Goal: Find specific page/section: Find specific page/section

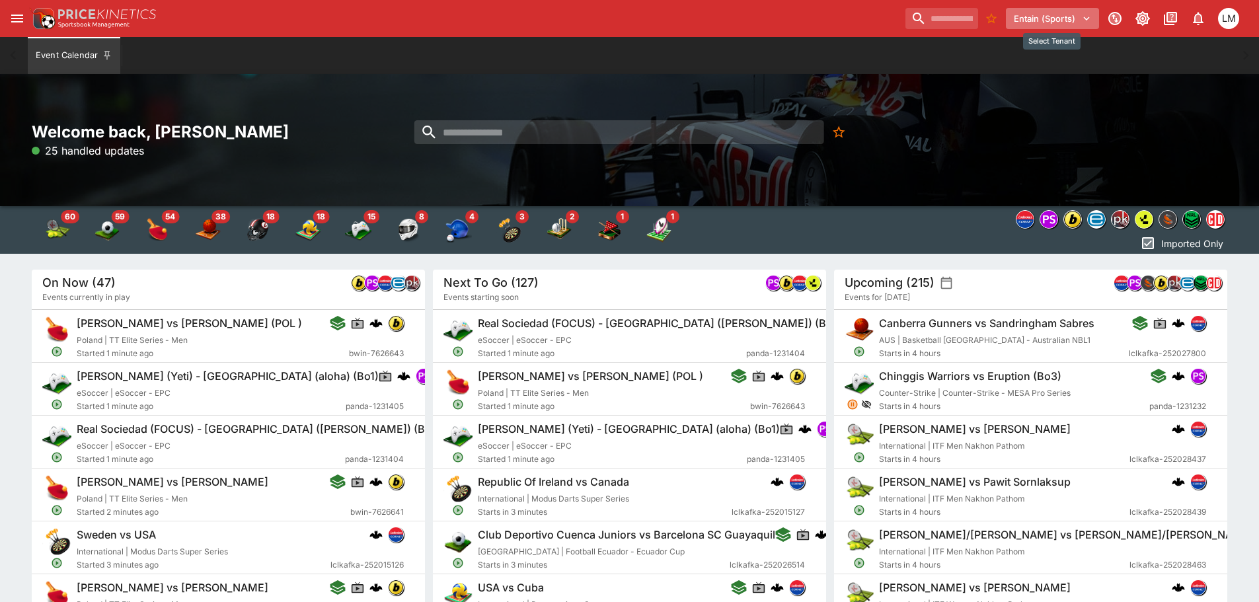
click at [1088, 15] on icon "Select Tenant" at bounding box center [1086, 19] width 12 height 12
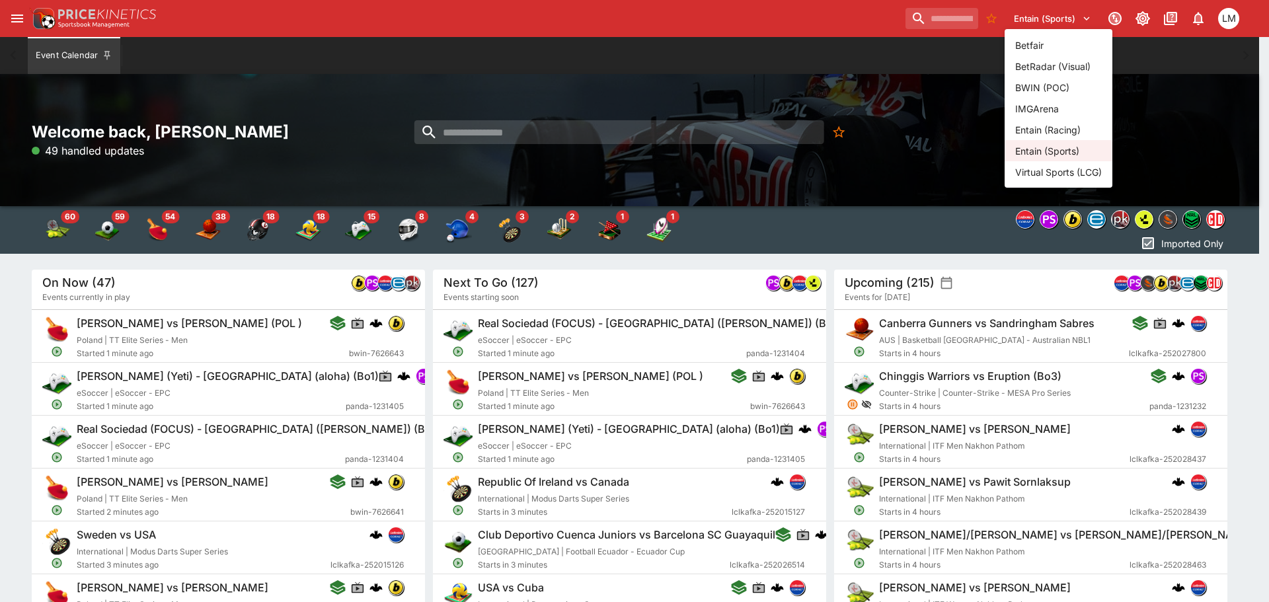
click at [1069, 126] on li "Entain (Racing)" at bounding box center [1058, 129] width 108 height 21
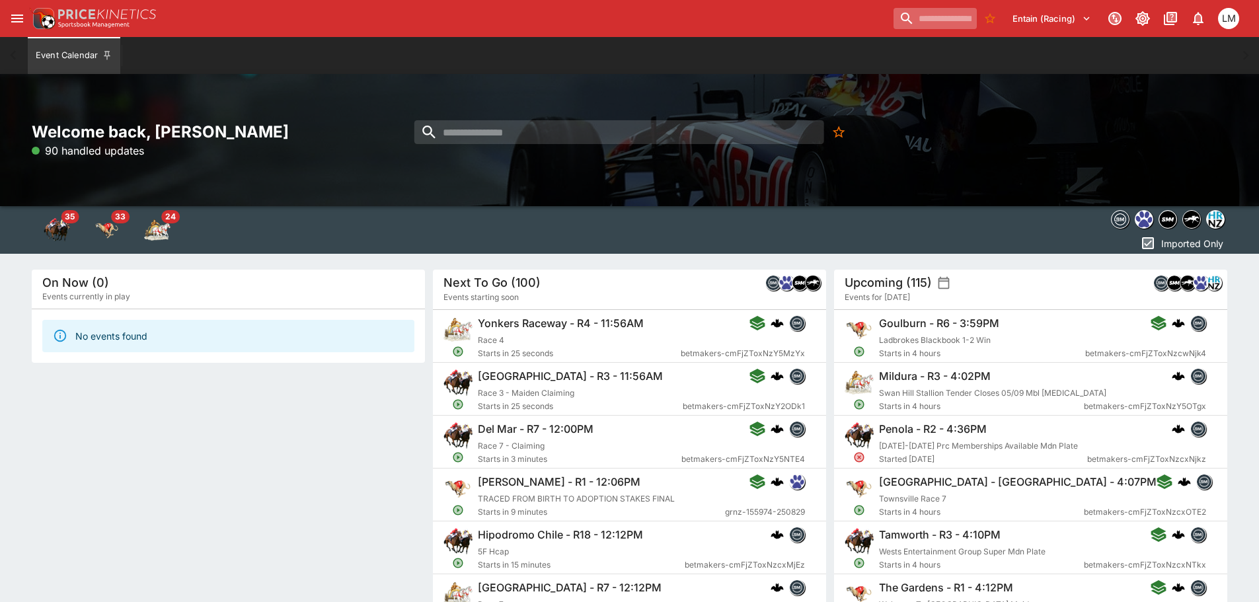
click at [893, 23] on input "search" at bounding box center [934, 18] width 83 height 21
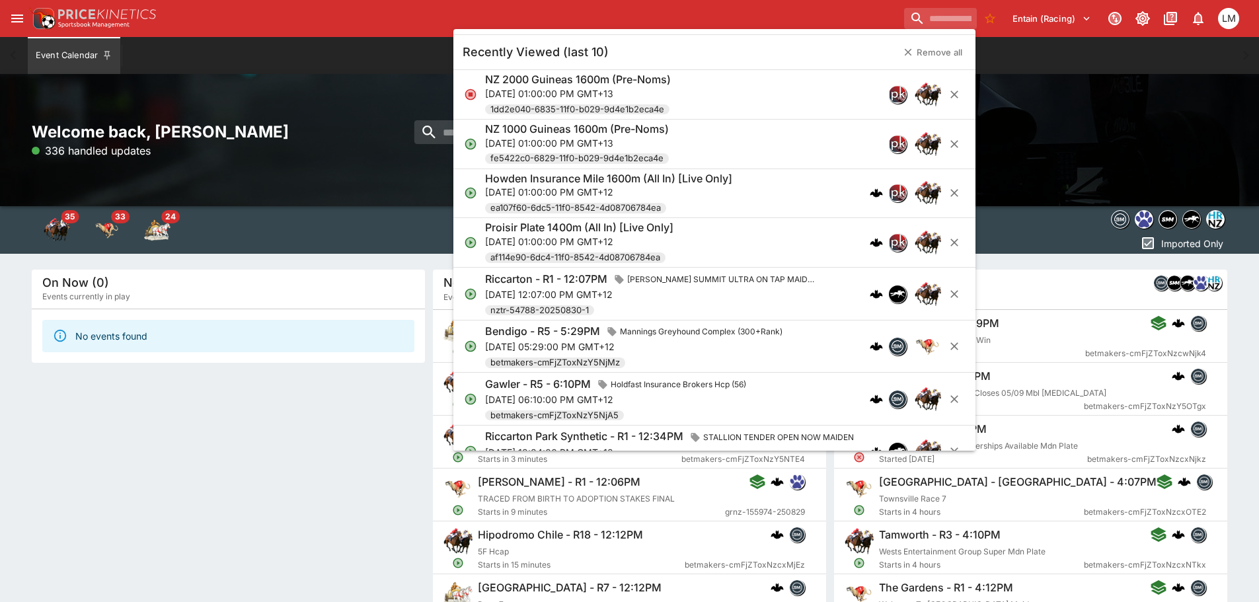
click at [642, 278] on span "SPEIGHT'S SUMMIT ULTRA ON TAP MAIDEN" at bounding box center [722, 279] width 201 height 13
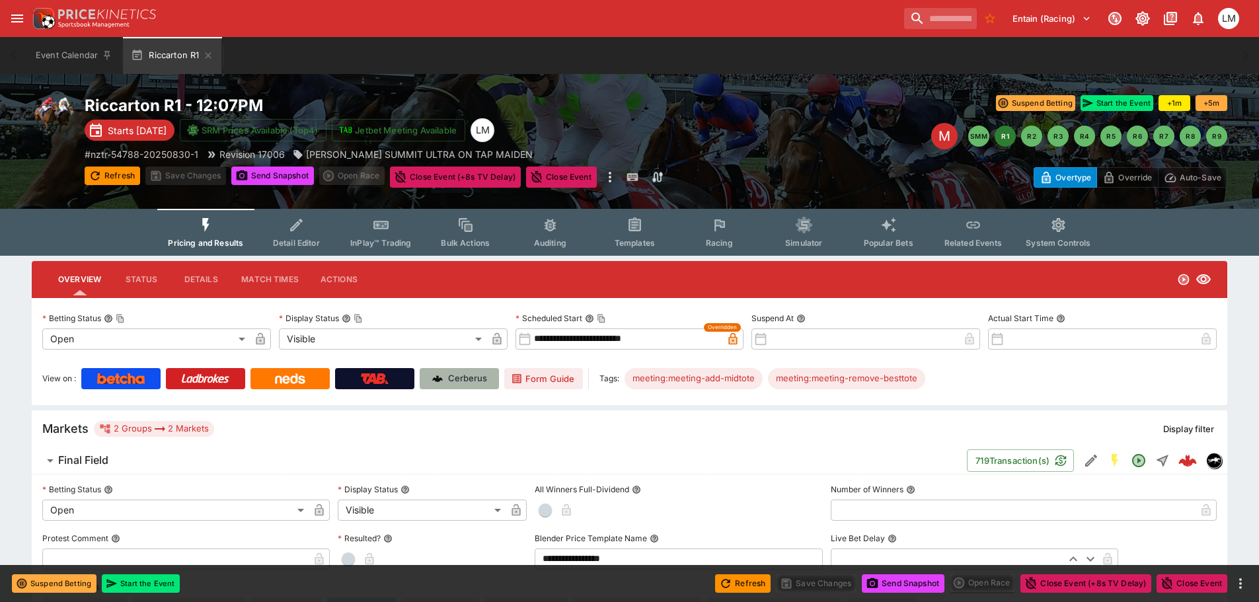
click at [449, 383] on p "Cerberus" at bounding box center [467, 378] width 39 height 13
